Goal: Transaction & Acquisition: Purchase product/service

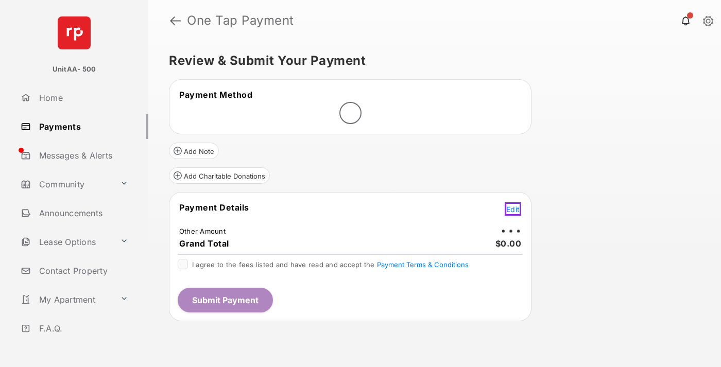
click at [514, 209] on span "Edit" at bounding box center [512, 209] width 13 height 9
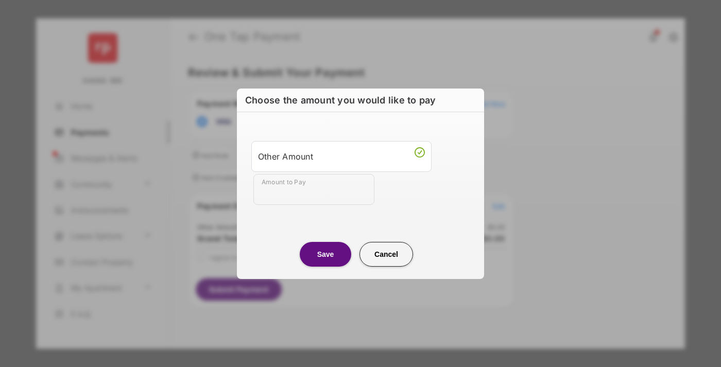
click at [341, 156] on div "Other Amount" at bounding box center [341, 157] width 167 height 18
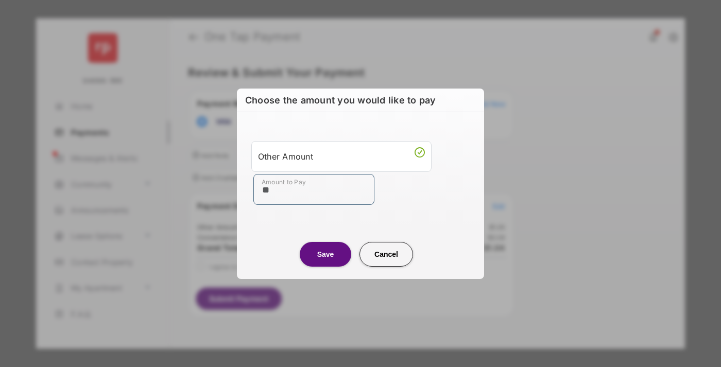
type input "**"
click at [325, 254] on button "Save" at bounding box center [325, 254] width 51 height 25
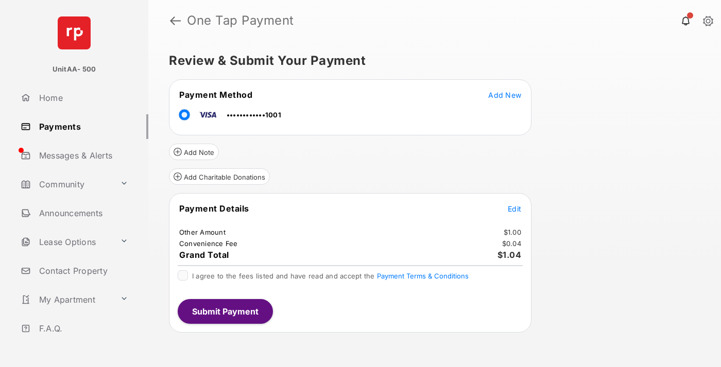
click at [514, 209] on span "Edit" at bounding box center [514, 208] width 13 height 9
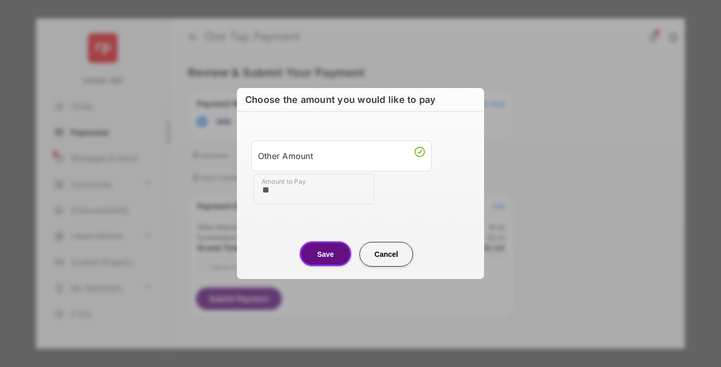
click at [325, 254] on button "Save" at bounding box center [325, 254] width 51 height 25
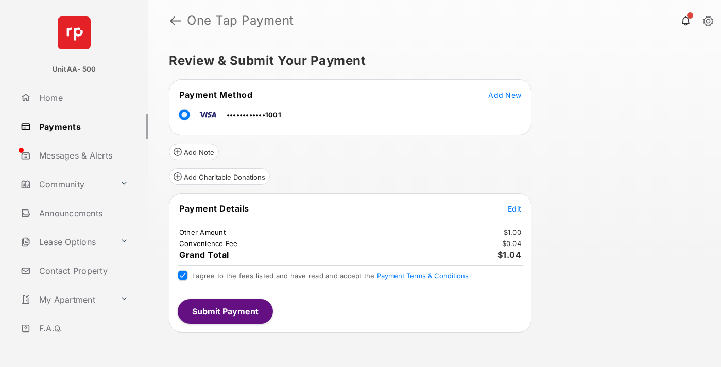
click at [225, 311] on button "Submit Payment" at bounding box center [225, 311] width 95 height 25
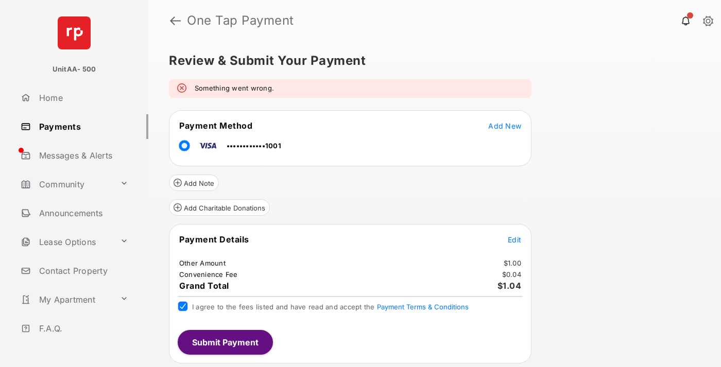
click at [80, 126] on link "Payments" at bounding box center [82, 126] width 132 height 25
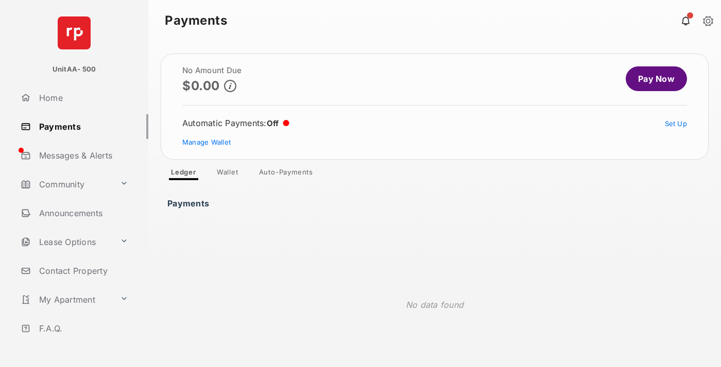
click at [652, 79] on link "Pay Now" at bounding box center [656, 78] width 61 height 25
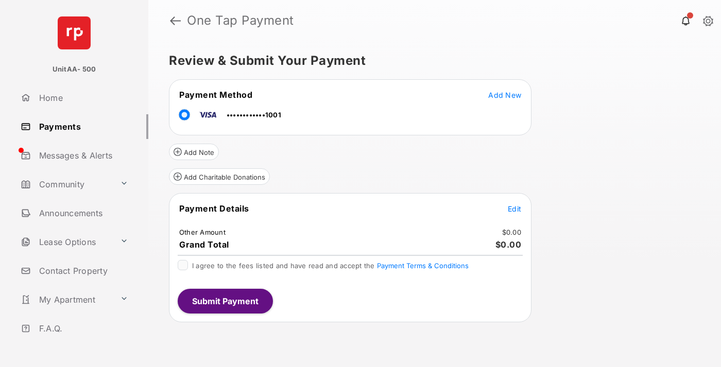
click at [514, 209] on span "Edit" at bounding box center [514, 208] width 13 height 9
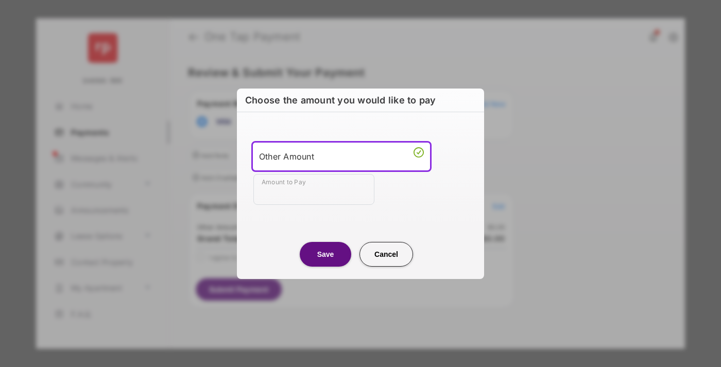
click at [341, 156] on div "Other Amount" at bounding box center [341, 156] width 165 height 15
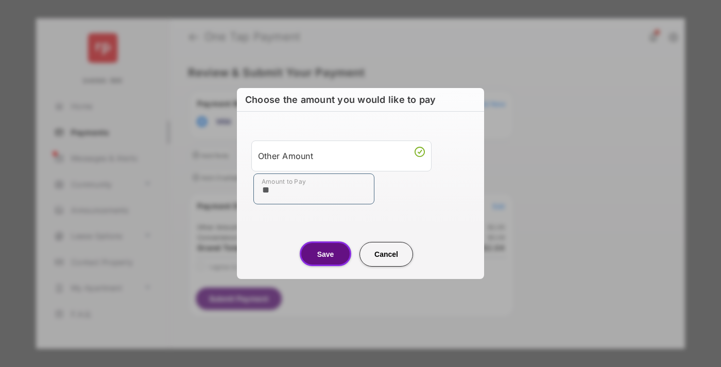
type input "**"
click at [325, 254] on button "Save" at bounding box center [325, 254] width 51 height 25
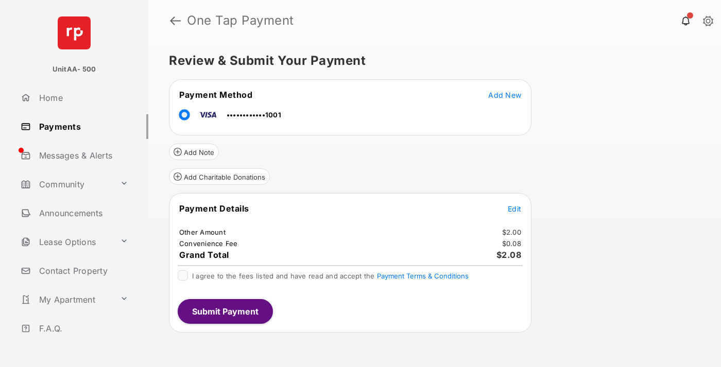
click at [514, 209] on span "Edit" at bounding box center [514, 208] width 13 height 9
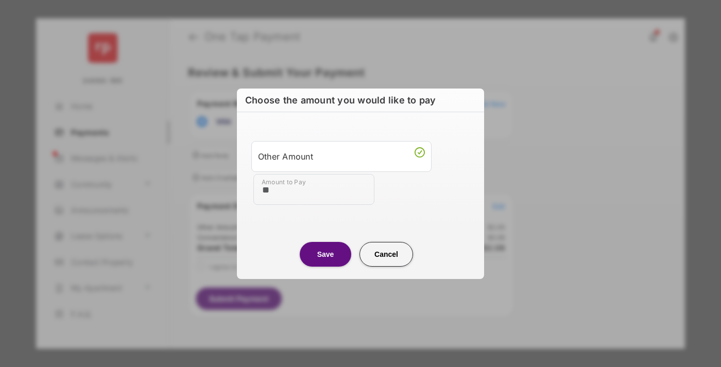
click at [325, 254] on button "Save" at bounding box center [325, 254] width 51 height 25
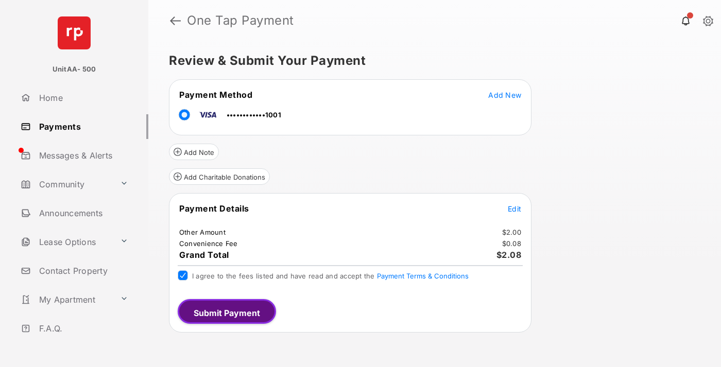
click at [225, 311] on button "Submit Payment" at bounding box center [227, 311] width 98 height 25
